Goal: Use online tool/utility: Utilize a website feature to perform a specific function

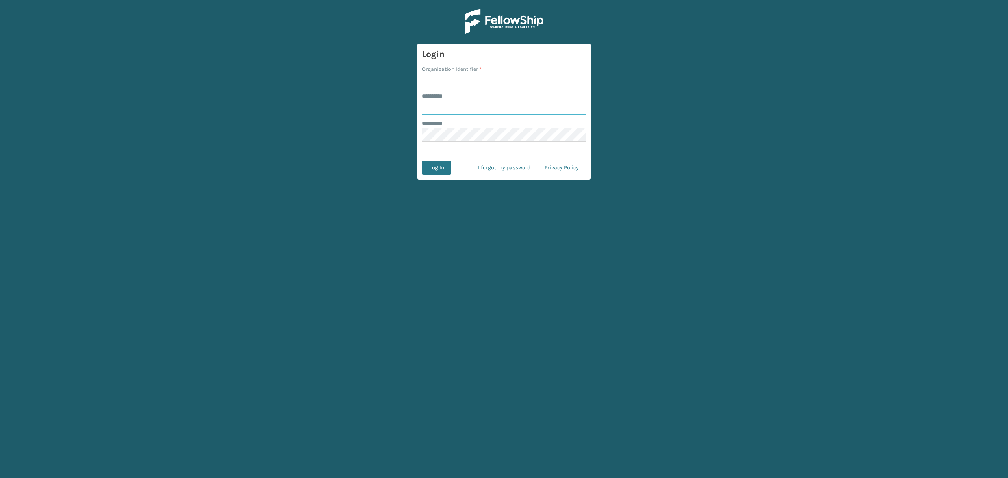
type input "*****"
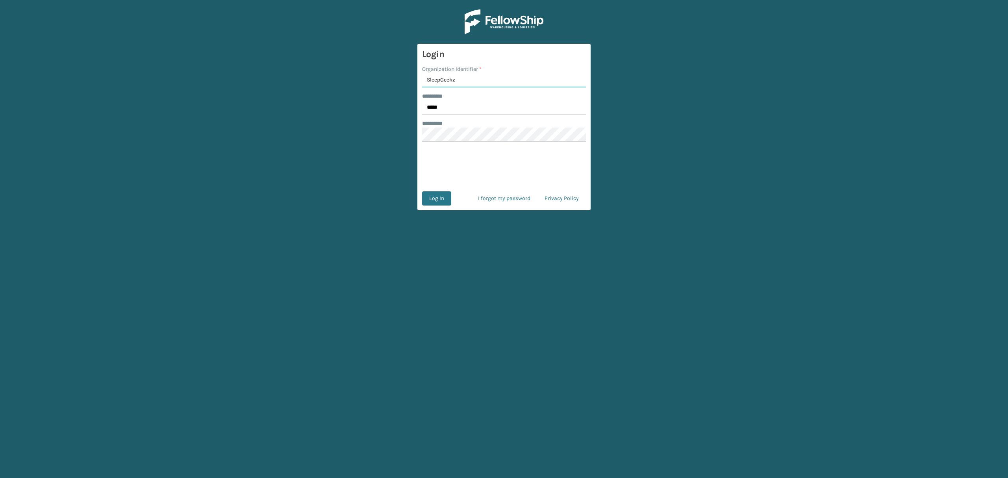
type input "SleepGeekz"
click at [442, 199] on button "Log In" at bounding box center [436, 198] width 29 height 14
type input "*****"
type input "SleepGeekz"
click at [441, 200] on button "Log In" at bounding box center [436, 198] width 29 height 14
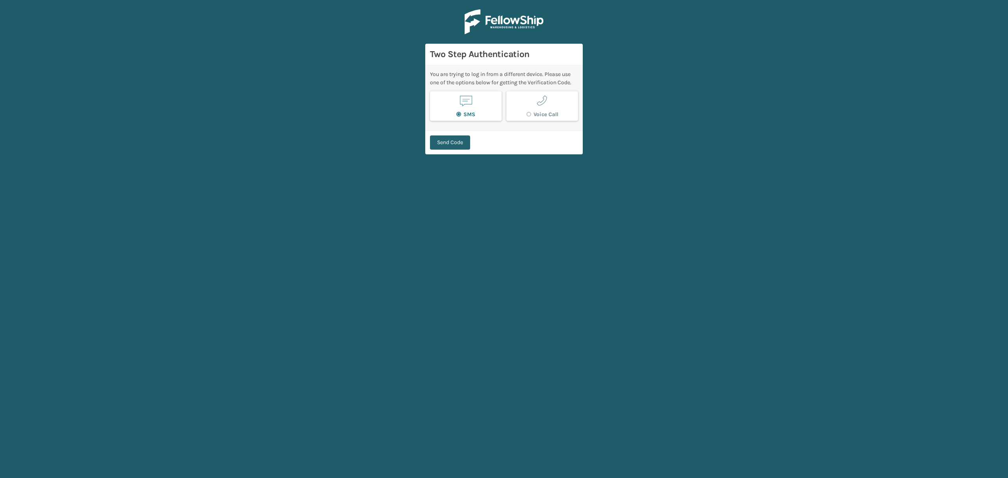
click at [452, 144] on button "Send Code" at bounding box center [450, 142] width 40 height 14
type input "260719"
click at [444, 134] on button "Verify Code" at bounding box center [451, 138] width 42 height 14
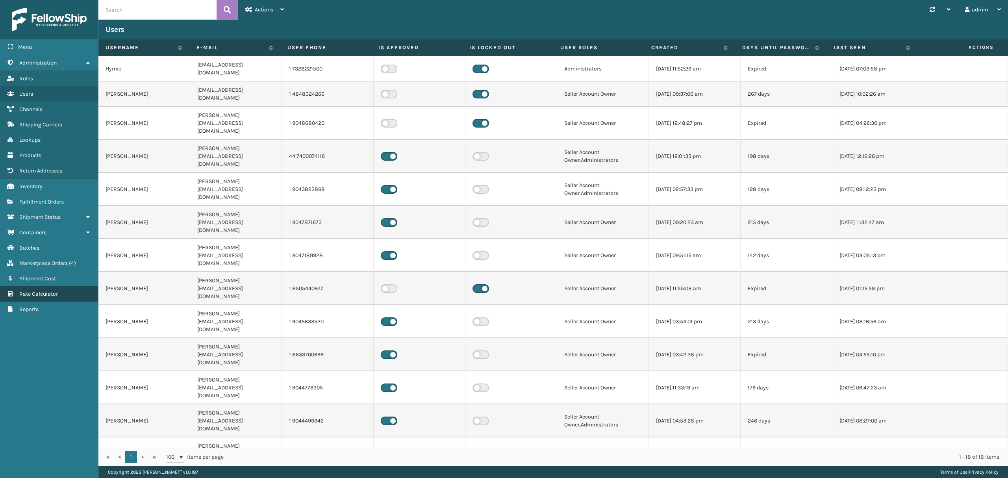
click at [69, 290] on link "Rate Calculator" at bounding box center [49, 293] width 98 height 15
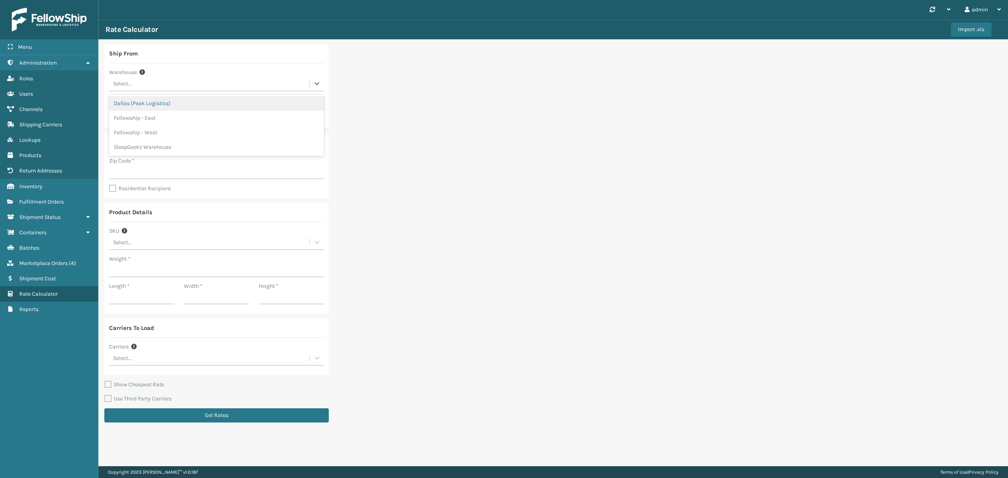
click at [219, 87] on div "Select..." at bounding box center [209, 83] width 200 height 13
click at [216, 142] on div "SleepGeekz Warehouse" at bounding box center [216, 147] width 215 height 15
type input "32208"
click at [211, 174] on input "Zip Code *" at bounding box center [216, 172] width 215 height 14
type input "74134"
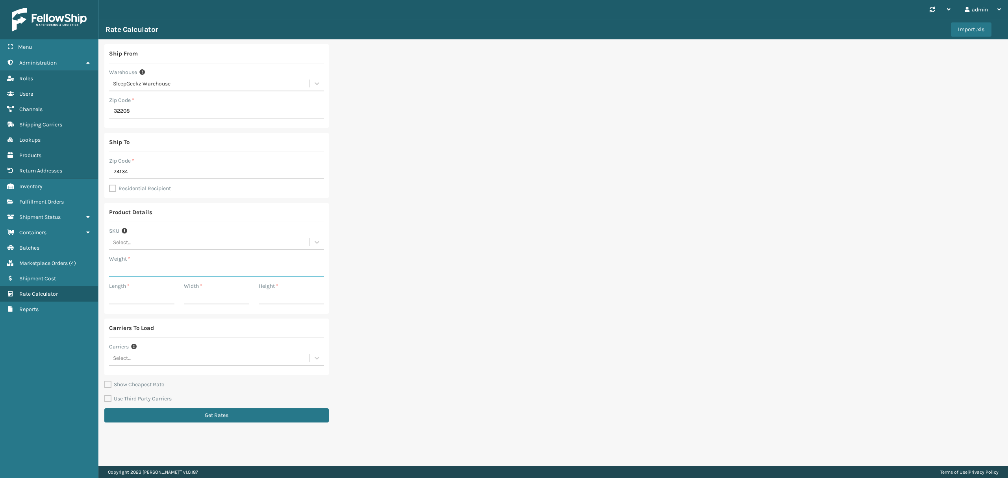
click at [194, 267] on input "Weight *" at bounding box center [216, 270] width 215 height 14
type input "123"
click at [118, 300] on input "Length *" at bounding box center [141, 297] width 65 height 14
type input "57"
type input "33"
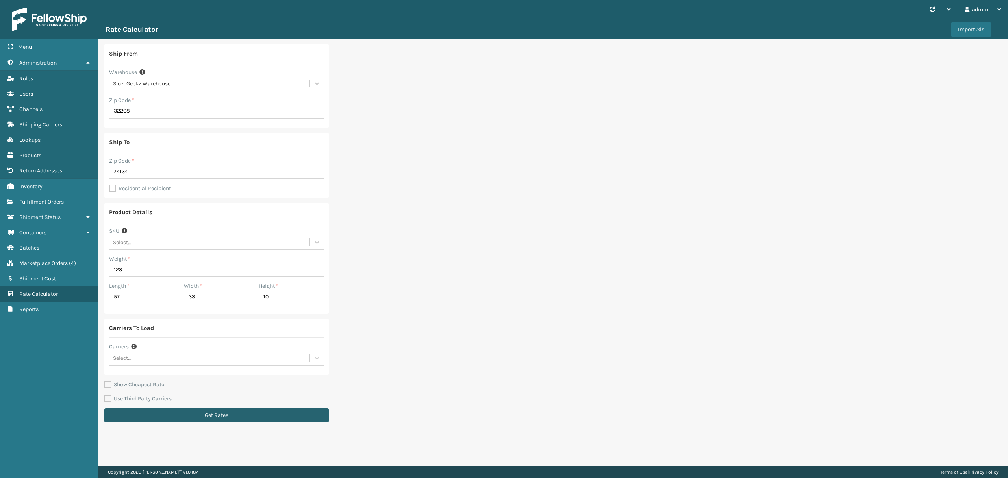
type input "10"
click at [221, 414] on button "Get Rates" at bounding box center [216, 415] width 224 height 14
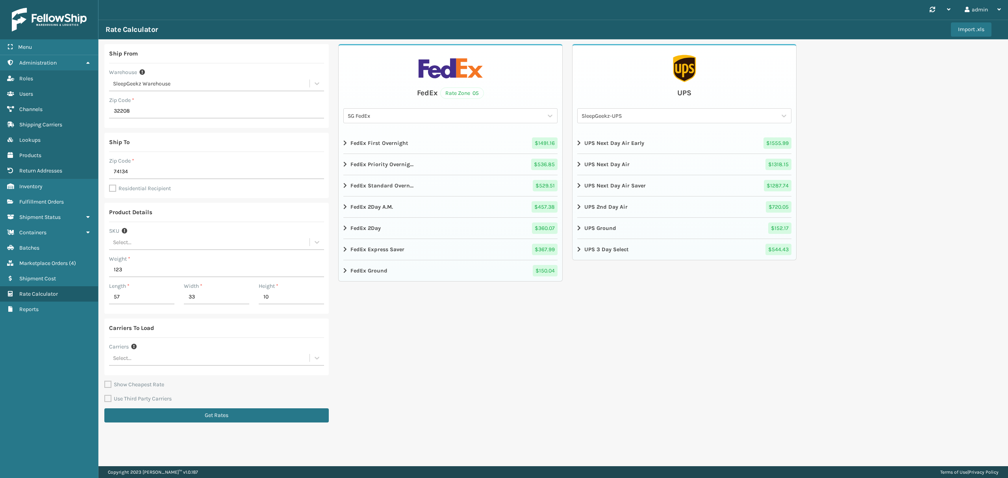
click at [435, 112] on div "SG FedEx" at bounding box center [446, 116] width 196 height 8
click at [440, 144] on div "SleepGeekz New-FellowShip FedEx Account" at bounding box center [450, 149] width 214 height 15
click at [380, 272] on strong "FedEx Ground" at bounding box center [368, 270] width 37 height 8
click at [147, 268] on input "123" at bounding box center [216, 270] width 215 height 14
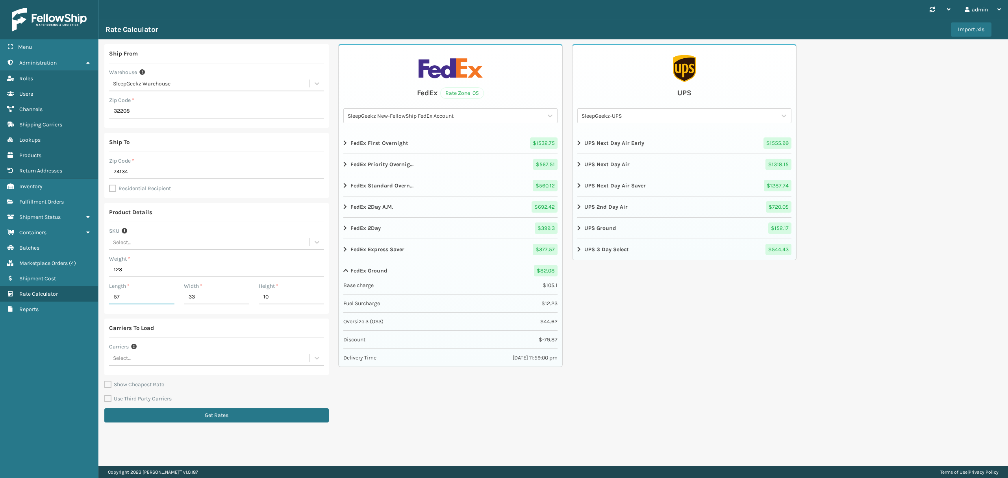
click at [147, 295] on input "57" at bounding box center [141, 297] width 65 height 14
type input "50"
click at [190, 296] on input "33" at bounding box center [216, 297] width 65 height 14
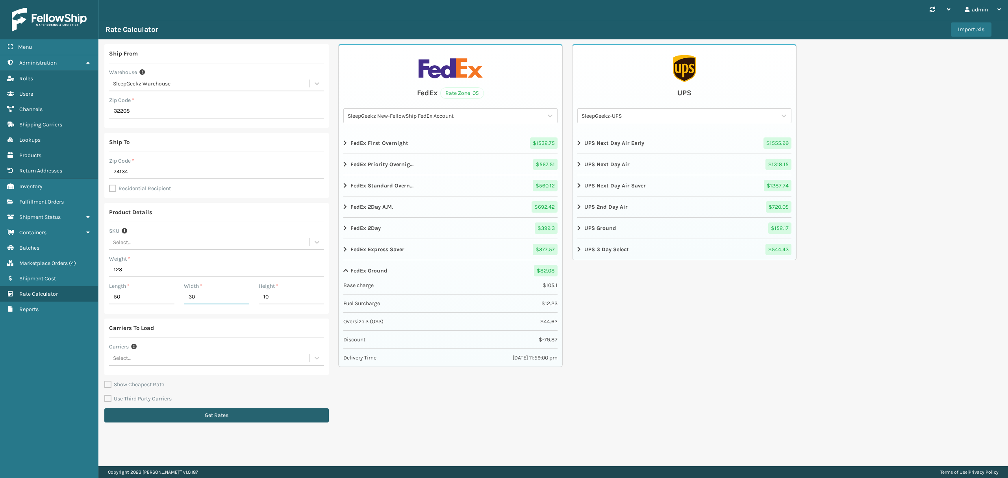
type input "30"
click at [211, 417] on button "Get Rates" at bounding box center [216, 415] width 224 height 14
click at [379, 273] on strong "FedEx Ground" at bounding box center [368, 270] width 37 height 8
click at [852, 333] on div "Ship From Warehouse SleepGeekz Warehouse Zip Code * 32208 Ship To Zip Code * 74…" at bounding box center [552, 235] width 909 height 392
click at [198, 298] on input "30" at bounding box center [216, 297] width 65 height 14
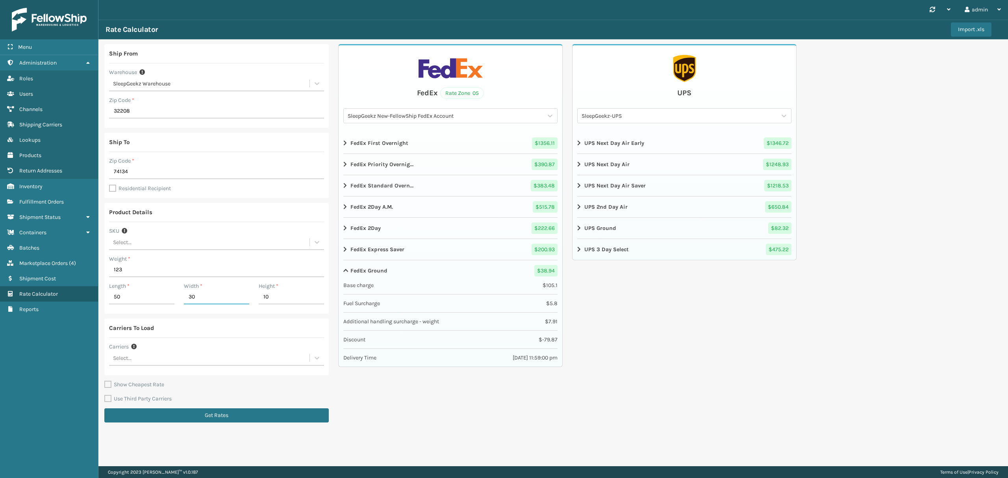
click at [198, 298] on input "30" at bounding box center [216, 297] width 65 height 14
type input "10"
type input "20"
click at [244, 418] on button "Get Rates" at bounding box center [216, 415] width 224 height 14
click at [146, 270] on input "123" at bounding box center [216, 270] width 215 height 14
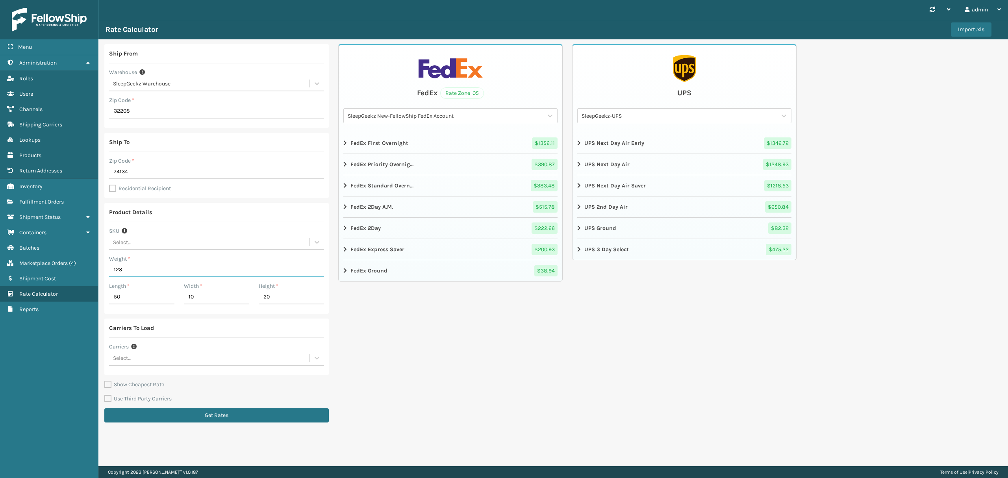
click at [146, 270] on input "123" at bounding box center [216, 270] width 215 height 14
type input "65"
click at [216, 419] on button "Get Rates" at bounding box center [216, 415] width 224 height 14
click at [424, 275] on div "FedEx Ground $ 25.17" at bounding box center [450, 270] width 214 height 11
click at [201, 82] on div "SleepGeekz Warehouse" at bounding box center [211, 84] width 197 height 8
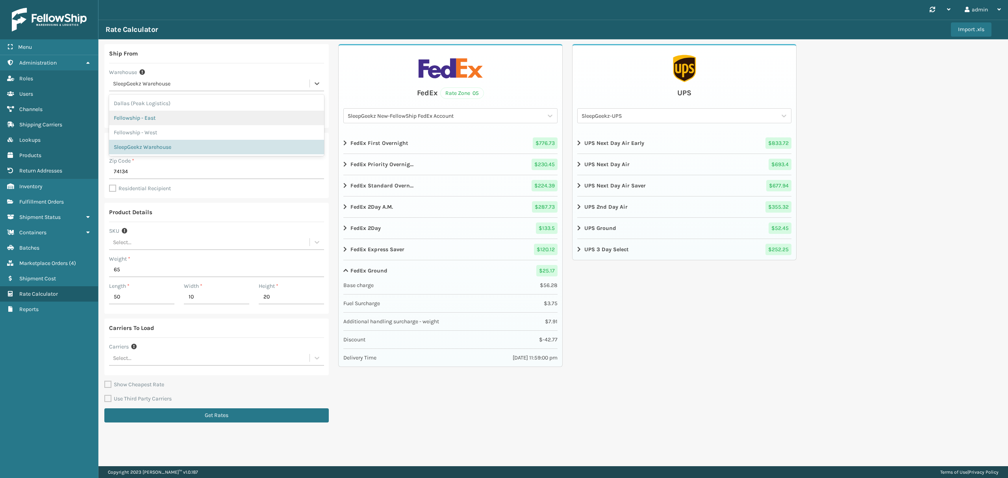
click at [205, 117] on div "Fellowship - East" at bounding box center [216, 118] width 215 height 15
type input "19007"
